Goal: Check status: Check status

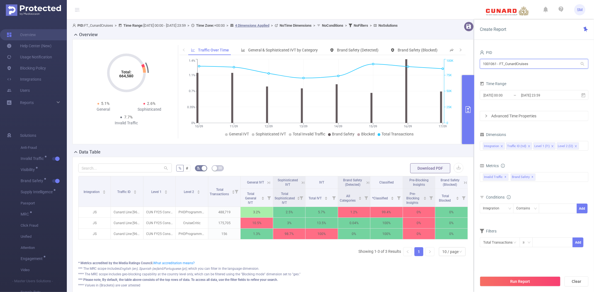
drag, startPoint x: 547, startPoint y: 62, endPoint x: 457, endPoint y: 63, distance: 89.9
click at [457, 63] on section "PID: FT_CunardCruises > Time Range: [DATE] 00:00 - [DATE] 23:59 > Time Zone: +0…" at bounding box center [330, 162] width 527 height 286
type input "shutter"
click at [497, 71] on li "1000848 - FT_Shutterfly 766K [22K rows]" at bounding box center [534, 75] width 109 height 9
click at [583, 95] on icon at bounding box center [583, 95] width 5 height 5
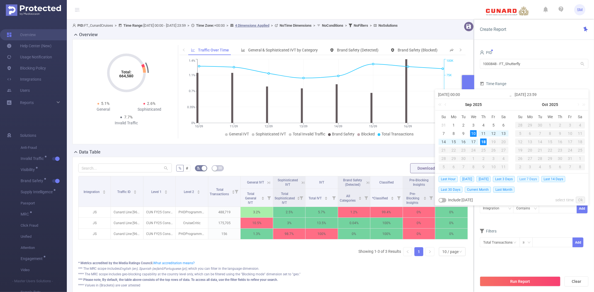
click at [535, 180] on span "Last 7 Days" at bounding box center [528, 179] width 22 height 6
type input "[DATE] 00:00"
type input "[DATE] 23:59"
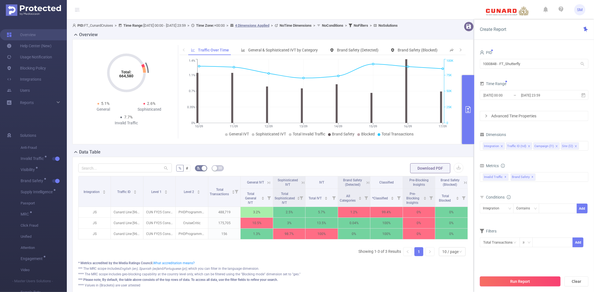
click at [529, 281] on button "Run Report" at bounding box center [520, 282] width 81 height 10
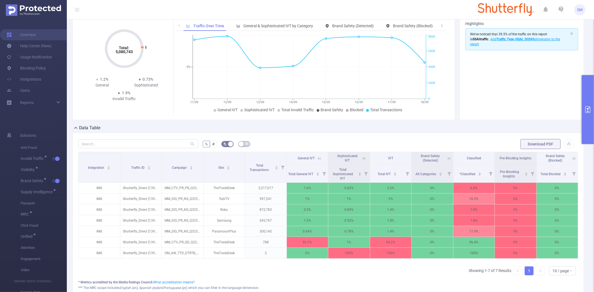
scroll to position [62, 0]
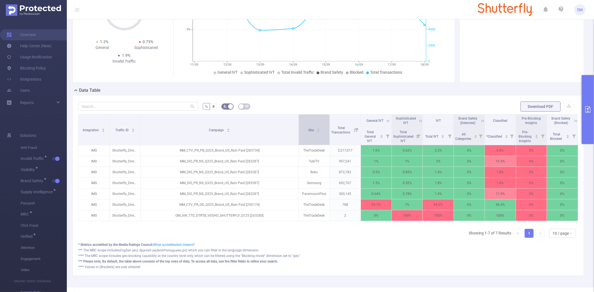
drag, startPoint x: 201, startPoint y: 121, endPoint x: 305, endPoint y: 118, distance: 104.4
click at [305, 118] on tr "Integration Traffic ID Campaign Site Total Transactions General IVT Sophisticat…" at bounding box center [328, 121] width 499 height 13
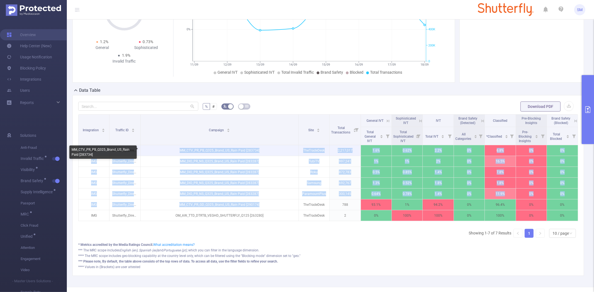
drag, startPoint x: 264, startPoint y: 204, endPoint x: 177, endPoint y: 151, distance: 101.5
click at [177, 151] on tbody "IMG Shutterfly_Direct [13972] MM_CTV_PR_PB_Q325_Brand_US_Rain Paid [283734] The…" at bounding box center [328, 183] width 499 height 76
click at [177, 151] on p "MM_CTV_PR_PB_Q325_Brand_US_Rain Paid [283734]" at bounding box center [220, 150] width 158 height 11
